Goal: Transaction & Acquisition: Purchase product/service

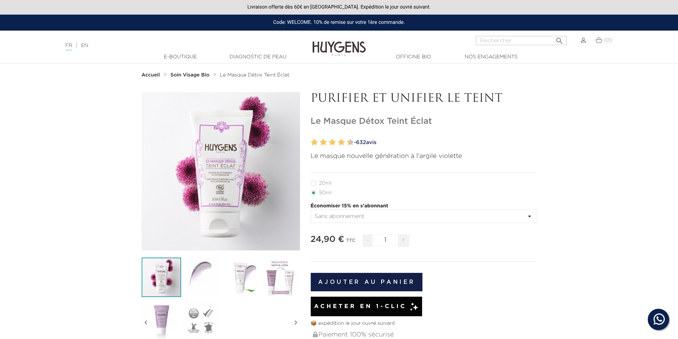
click at [270, 274] on img at bounding box center [279, 277] width 39 height 39
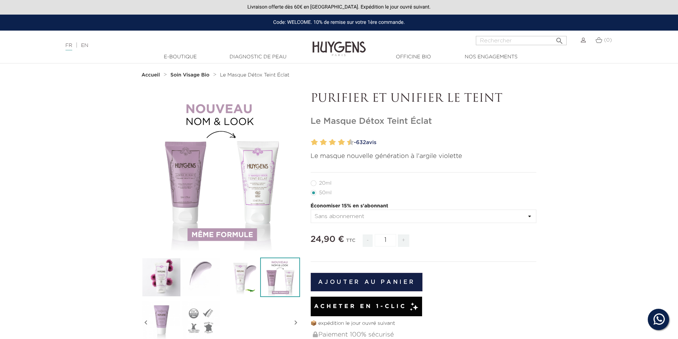
click at [164, 315] on img at bounding box center [161, 320] width 39 height 39
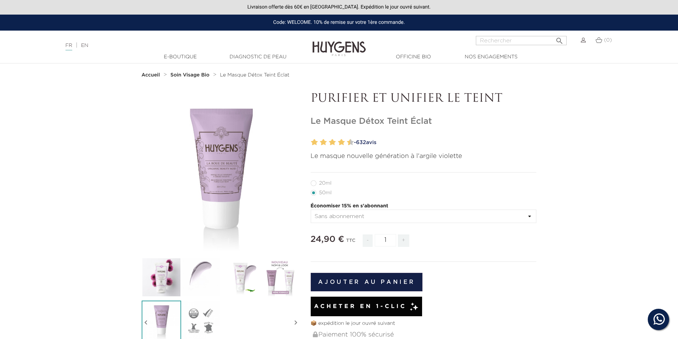
click at [215, 166] on icon "" at bounding box center [221, 172] width 36 height 36
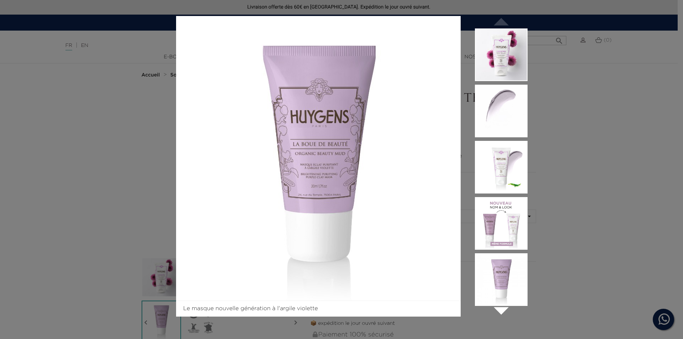
drag, startPoint x: 602, startPoint y: 99, endPoint x: 582, endPoint y: 99, distance: 20.6
click at [602, 99] on div "Le masque nouvelle génération à l'argile violette  " at bounding box center [341, 169] width 683 height 339
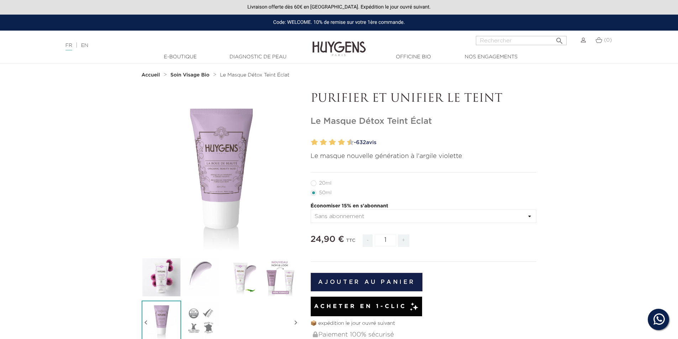
click at [329, 182] on label27"] "20ml" at bounding box center [326, 183] width 30 height 6
radio input "true"
click at [324, 192] on label4"] "50ml" at bounding box center [326, 193] width 30 height 6
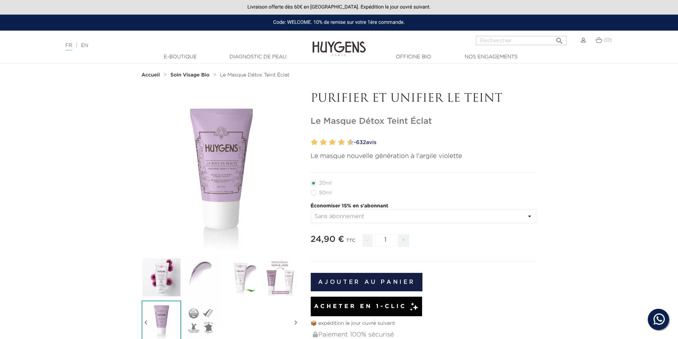
radio input "true"
